Goal: Task Accomplishment & Management: Manage account settings

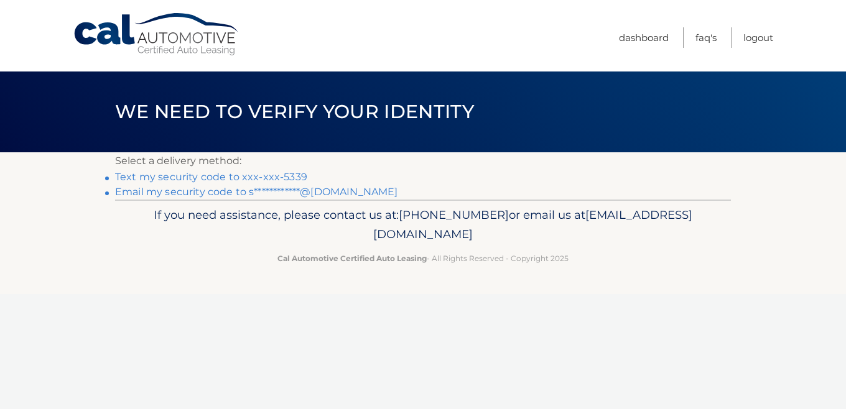
click at [190, 177] on link "Text my security code to xxx-xxx-5339" at bounding box center [211, 177] width 192 height 12
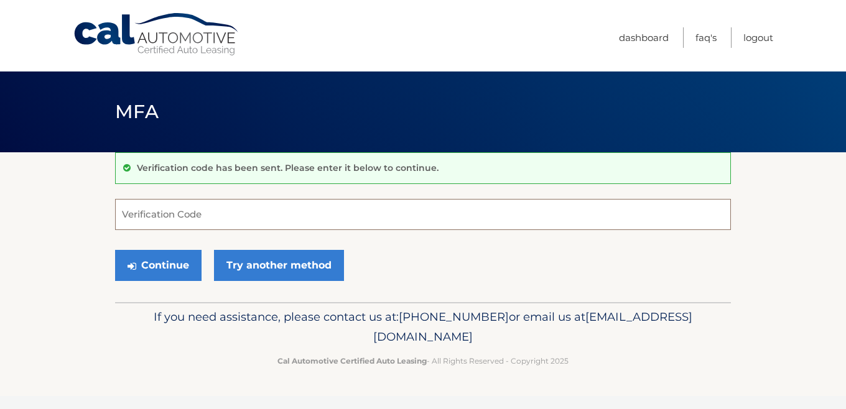
click at [202, 211] on input "Verification Code" at bounding box center [423, 214] width 616 height 31
click at [263, 215] on input "Verification Code" at bounding box center [423, 214] width 616 height 31
type input "335209"
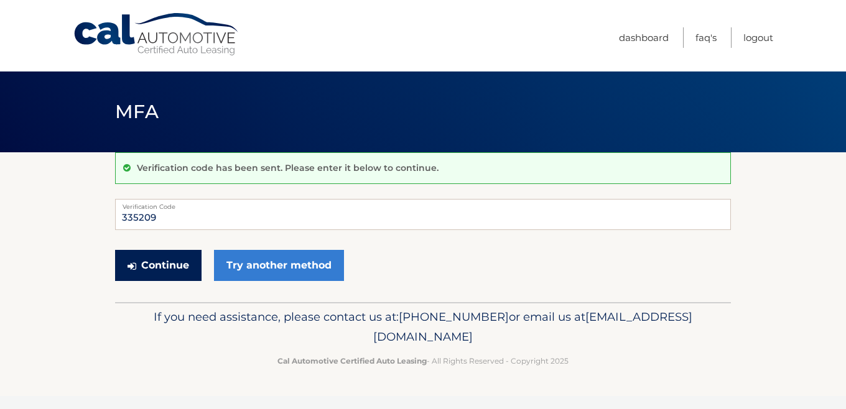
click at [157, 264] on button "Continue" at bounding box center [158, 265] width 86 height 31
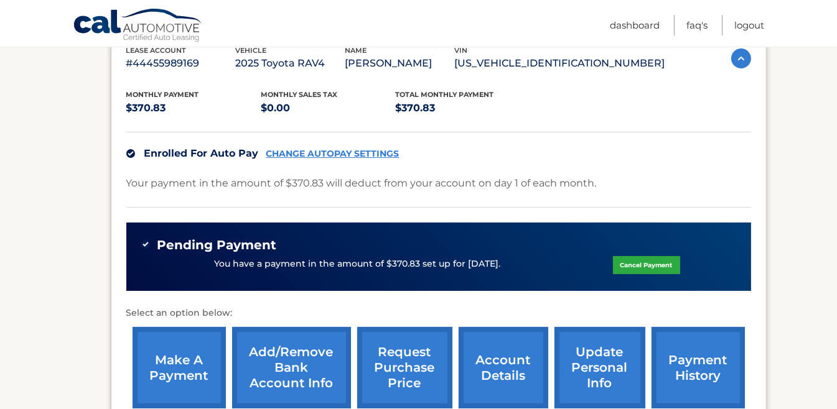
scroll to position [249, 0]
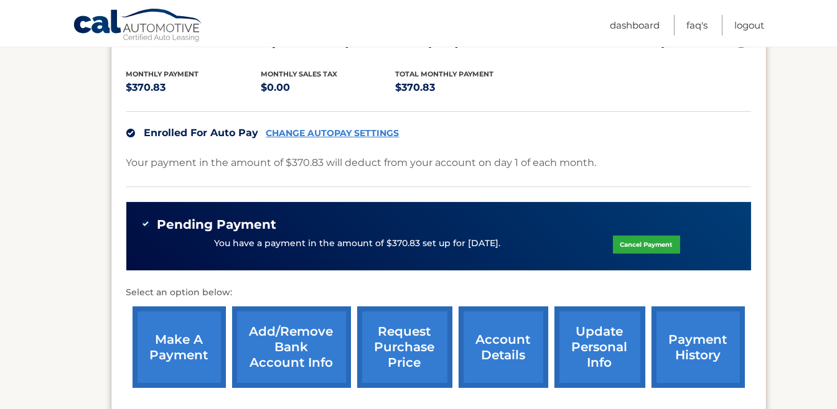
click at [297, 139] on link "CHANGE AUTOPAY SETTINGS" at bounding box center [332, 133] width 133 height 11
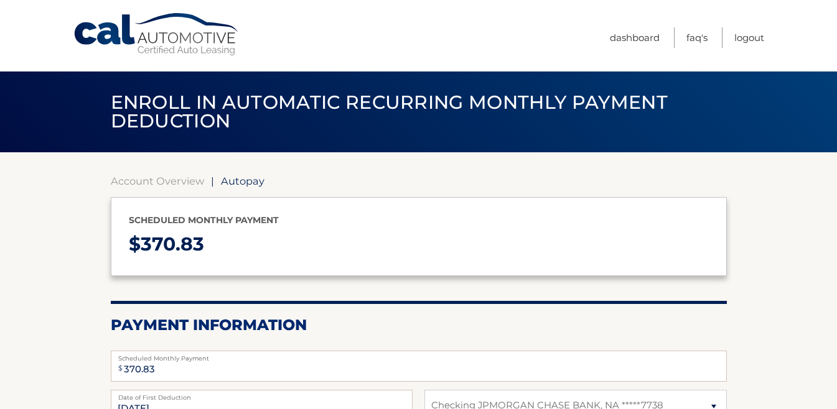
select select "MTAwNTE5MDYtMjA5Yy00YjJiLWFiZTQtMmQ1ZDgyODJkODdh"
click at [627, 39] on link "Dashboard" at bounding box center [635, 37] width 50 height 21
